Goal: Transaction & Acquisition: Download file/media

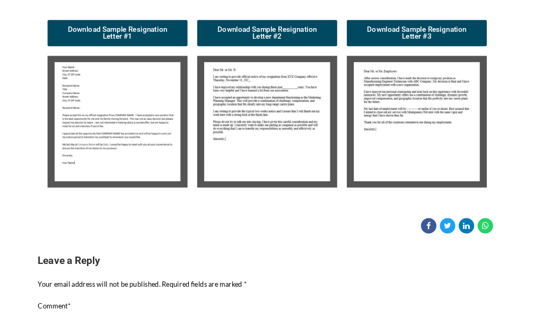
scroll to position [212, 0]
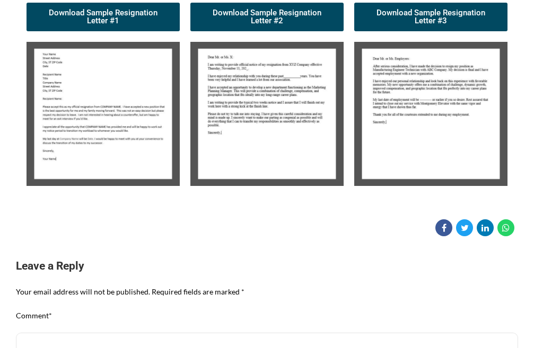
click at [107, 108] on img at bounding box center [103, 114] width 153 height 144
click at [112, 15] on span "Download Sample Resignation Letter #1" at bounding box center [103, 17] width 128 height 16
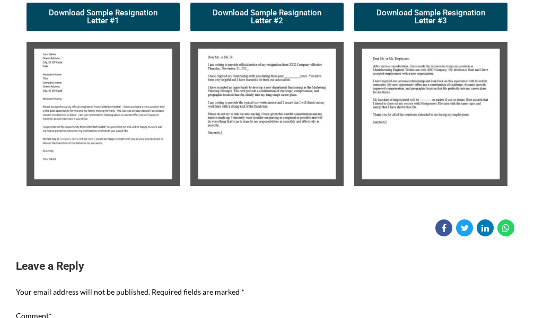
click at [243, 143] on img at bounding box center [266, 114] width 153 height 144
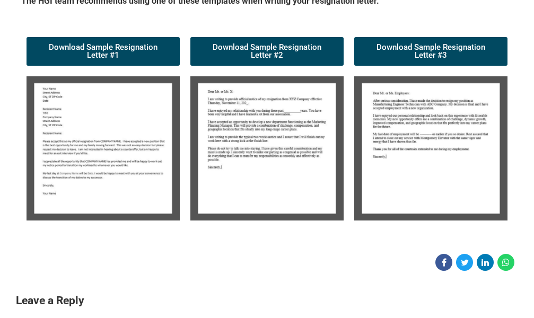
scroll to position [159, 0]
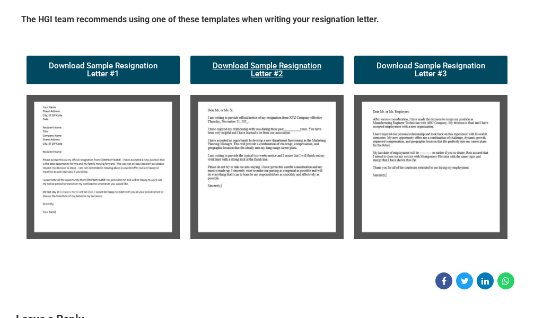
click at [277, 65] on span "Download Sample Resignation Letter #2" at bounding box center [267, 70] width 128 height 16
click at [435, 152] on img at bounding box center [430, 167] width 153 height 144
click at [437, 64] on span "Download Sample Resignation Letter #3" at bounding box center [431, 70] width 128 height 16
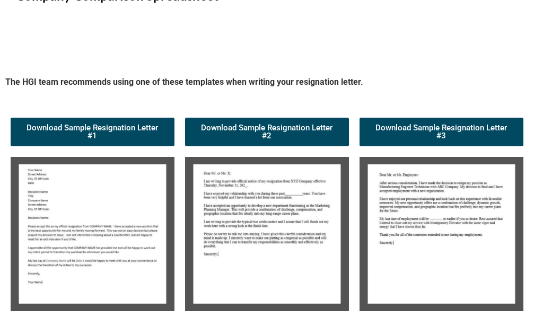
scroll to position [965, 0]
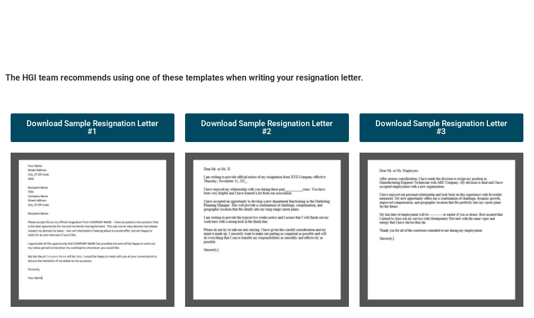
click at [78, 179] on img at bounding box center [93, 230] width 164 height 154
click at [124, 126] on span "Download Sample Resignation Letter #1" at bounding box center [92, 128] width 138 height 16
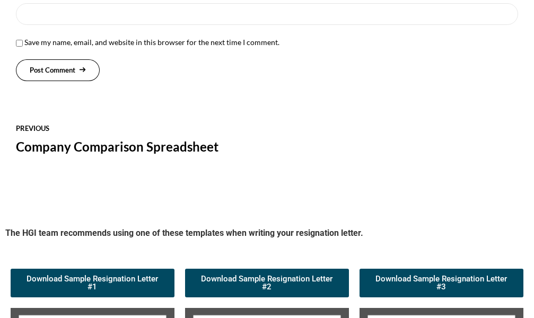
scroll to position [806, 0]
